Goal: Information Seeking & Learning: Learn about a topic

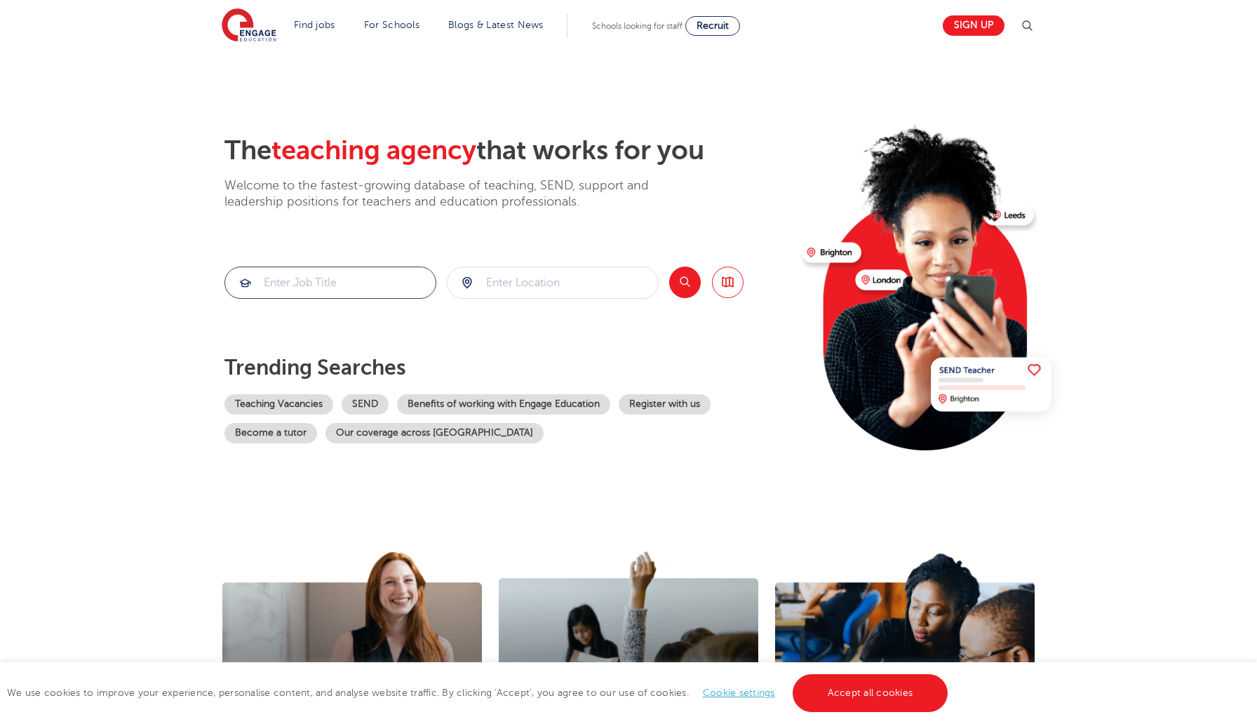
click at [376, 273] on input "search" at bounding box center [330, 282] width 210 height 31
type input "photographer"
click at [550, 286] on input "search" at bounding box center [552, 282] width 210 height 31
click button "Submit" at bounding box center [0, 0] width 0 height 0
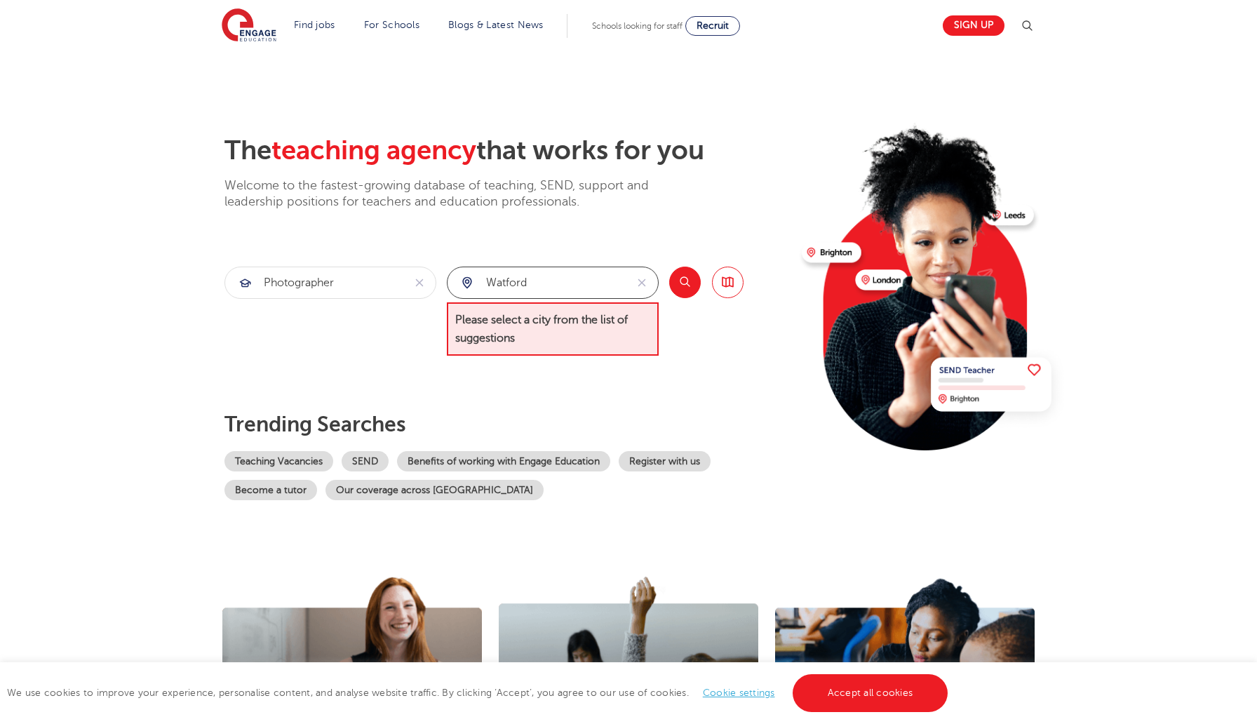
click at [527, 281] on input "Watford" at bounding box center [536, 282] width 178 height 31
click at [498, 328] on li "[GEOGRAPHIC_DATA]" at bounding box center [552, 324] width 201 height 28
type input "[GEOGRAPHIC_DATA]"
click at [685, 279] on button "Search" at bounding box center [685, 283] width 32 height 32
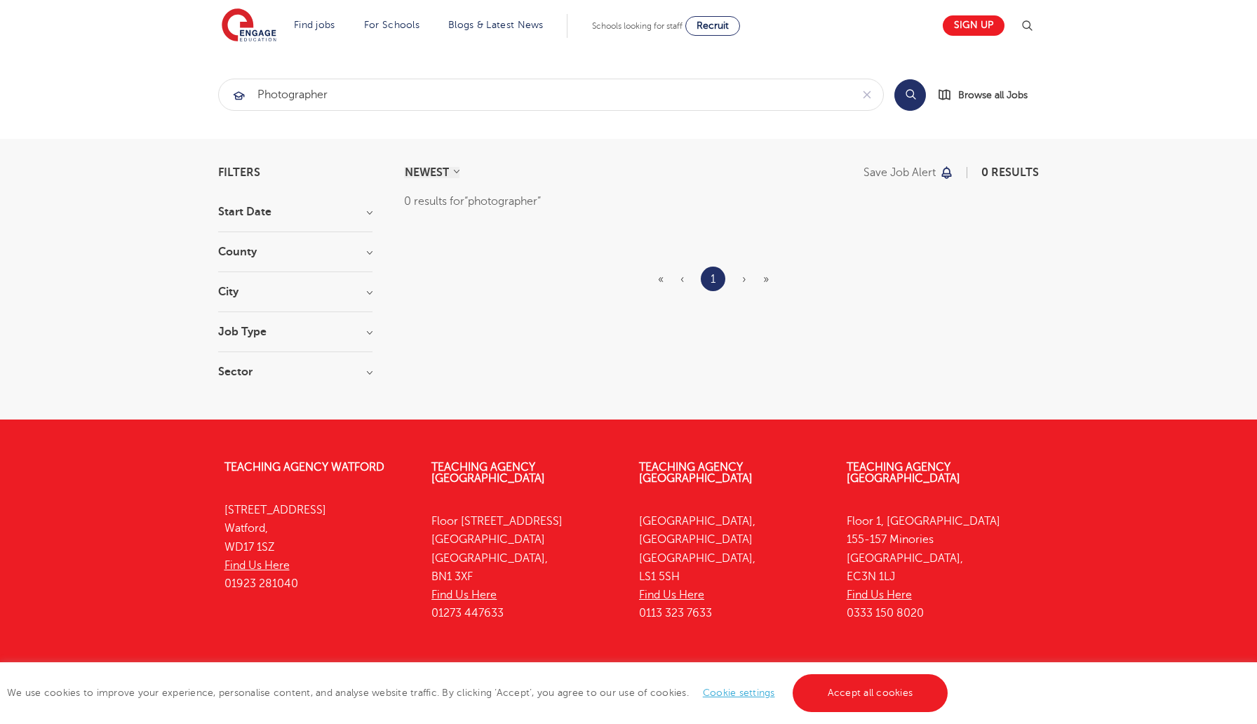
click at [314, 247] on h3 "County" at bounding box center [295, 251] width 154 height 11
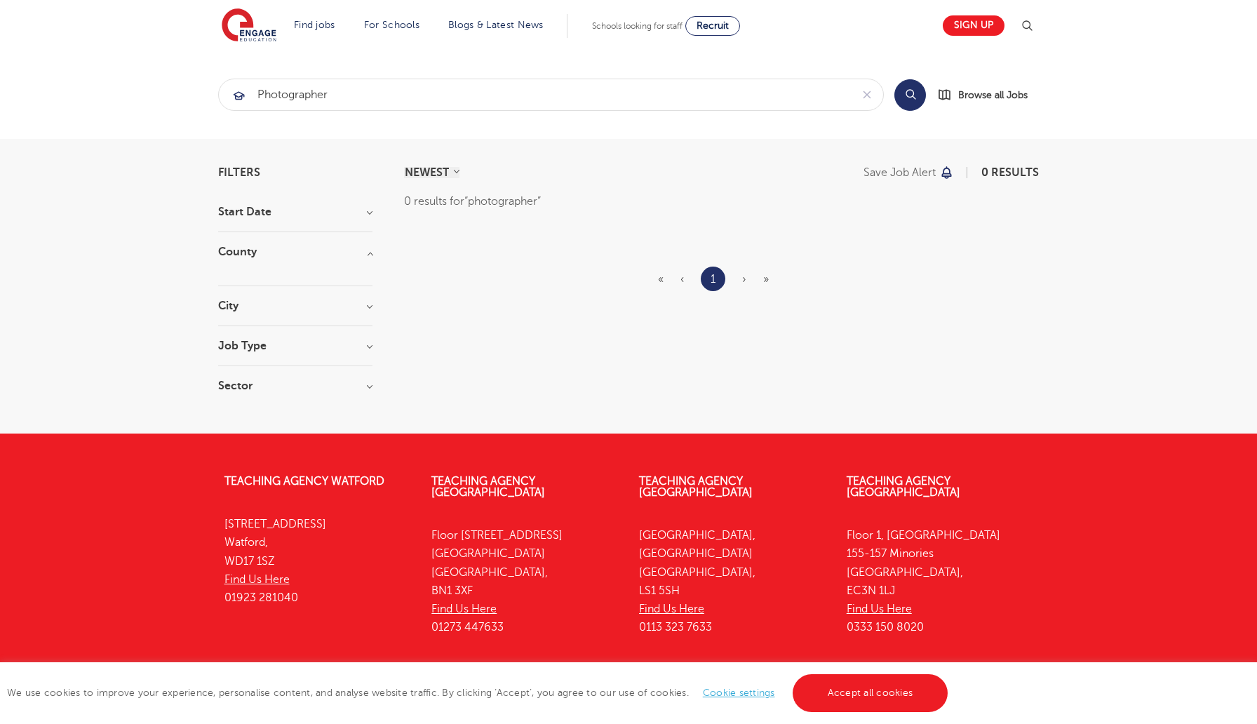
click at [333, 254] on h3 "County" at bounding box center [295, 251] width 154 height 11
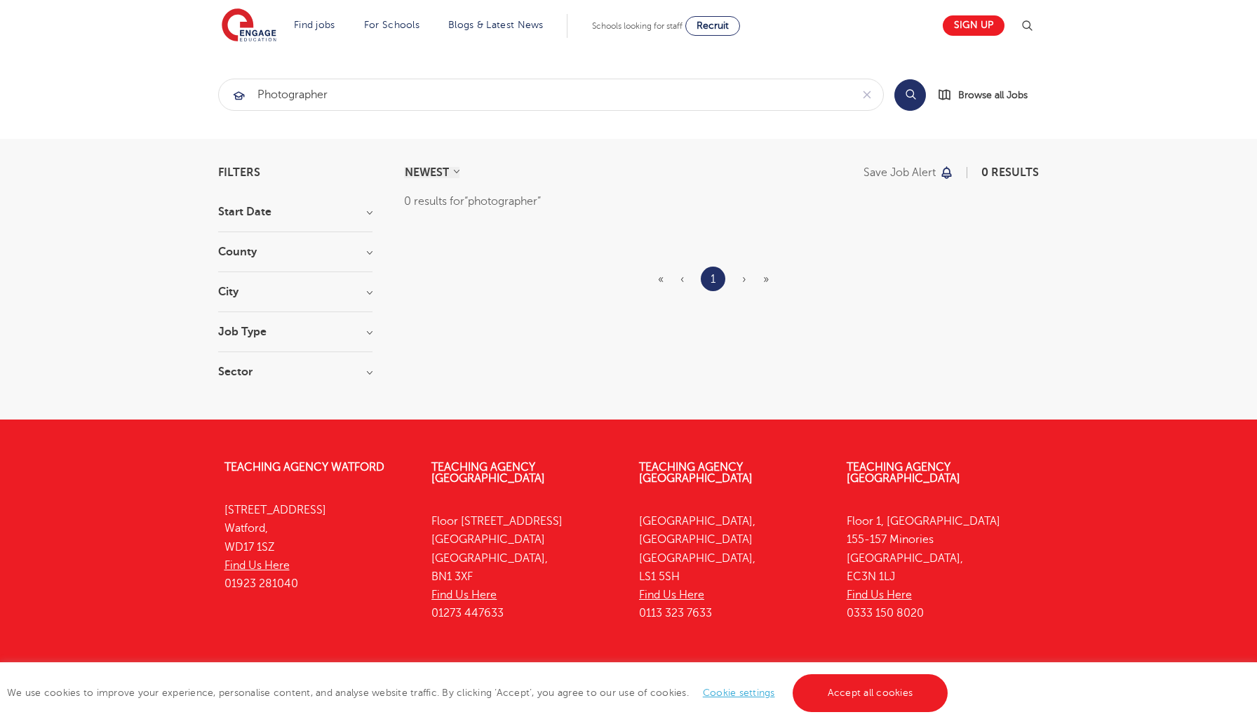
click at [339, 347] on div "Job Type" at bounding box center [295, 339] width 154 height 26
click at [348, 328] on h3 "Job Type" at bounding box center [295, 331] width 154 height 11
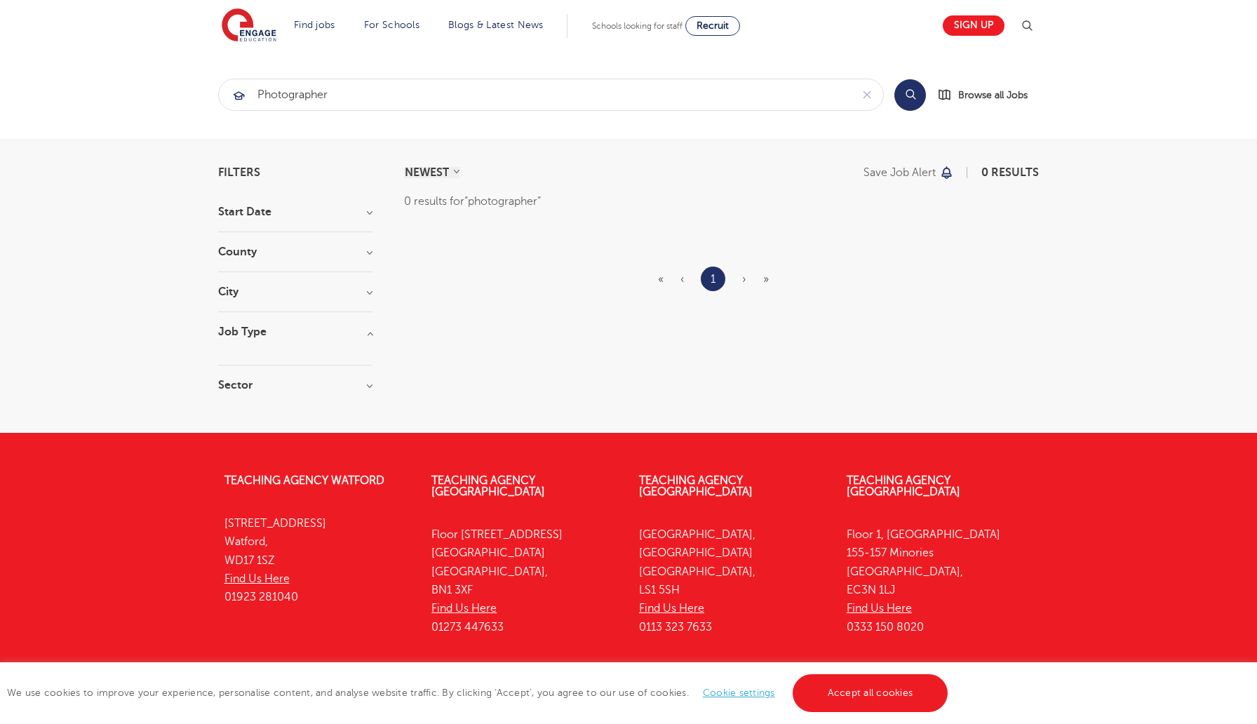
click at [348, 328] on h3 "Job Type" at bounding box center [295, 331] width 154 height 11
